Goal: Task Accomplishment & Management: Manage account settings

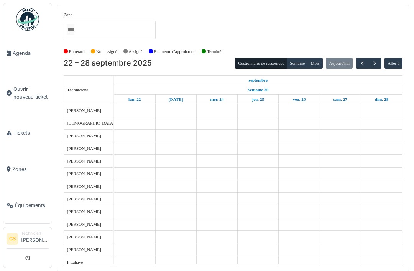
click at [15, 57] on span "Agenda" at bounding box center [31, 52] width 36 height 7
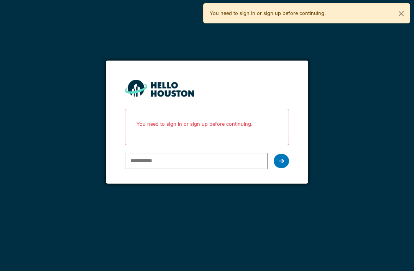
click at [214, 155] on input "email" at bounding box center [196, 161] width 142 height 16
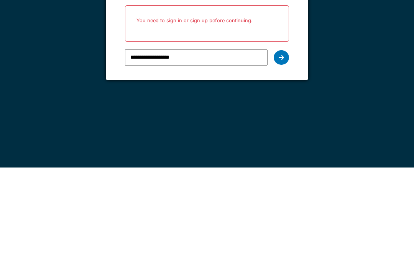
type input "**********"
click at [285, 154] on div at bounding box center [281, 161] width 15 height 15
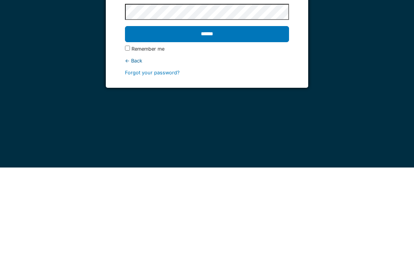
scroll to position [25, 0]
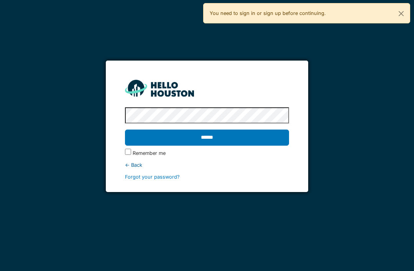
click at [207, 130] on input "******" at bounding box center [207, 138] width 164 height 16
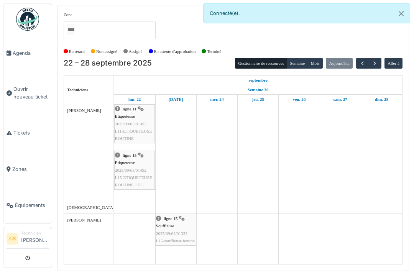
click at [16, 56] on span "Agenda" at bounding box center [31, 52] width 36 height 7
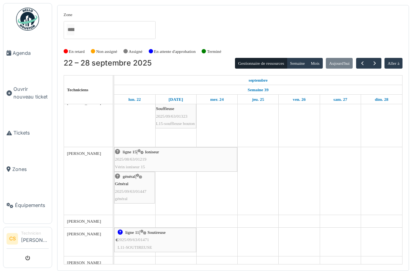
scroll to position [102, 0]
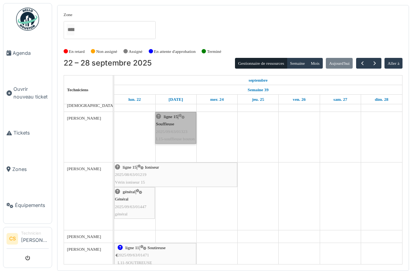
click at [171, 128] on link "ligne 15 | Souffleuse 2025/09/63/01323 L15-souffleuse bouton" at bounding box center [175, 128] width 41 height 32
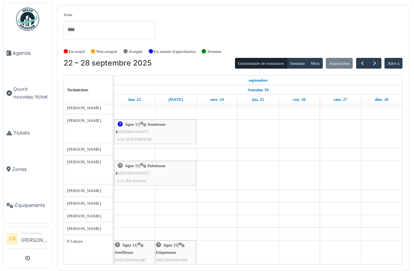
scroll to position [0, 0]
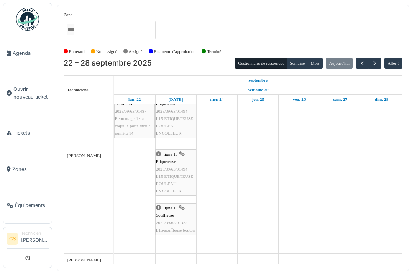
click at [21, 46] on link "Agenda" at bounding box center [27, 53] width 48 height 36
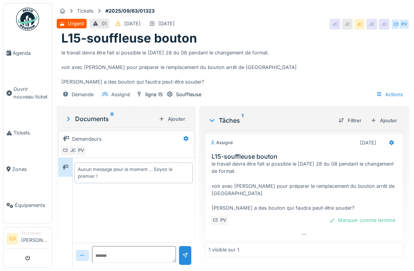
scroll to position [3, 0]
click at [257, 215] on div "CS PV Marquer comme terminé" at bounding box center [304, 220] width 188 height 11
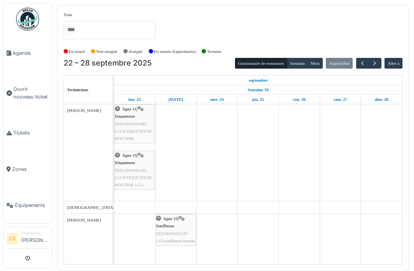
click at [16, 53] on span "Agenda" at bounding box center [31, 52] width 36 height 7
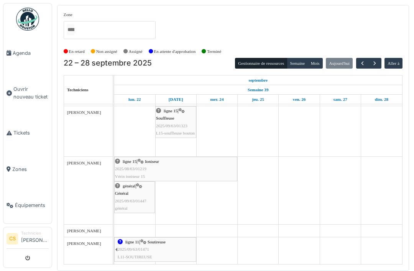
scroll to position [108, 0]
